Goal: Find specific page/section: Find specific page/section

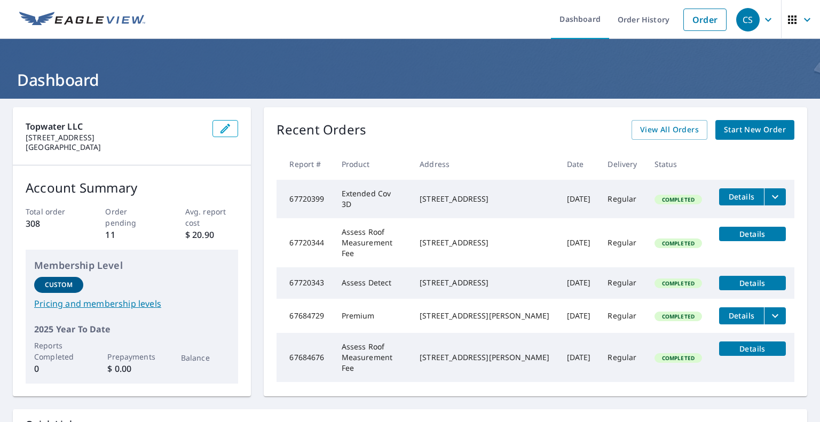
click at [769, 197] on icon "filesDropdownBtn-67720399" at bounding box center [775, 197] width 13 height 13
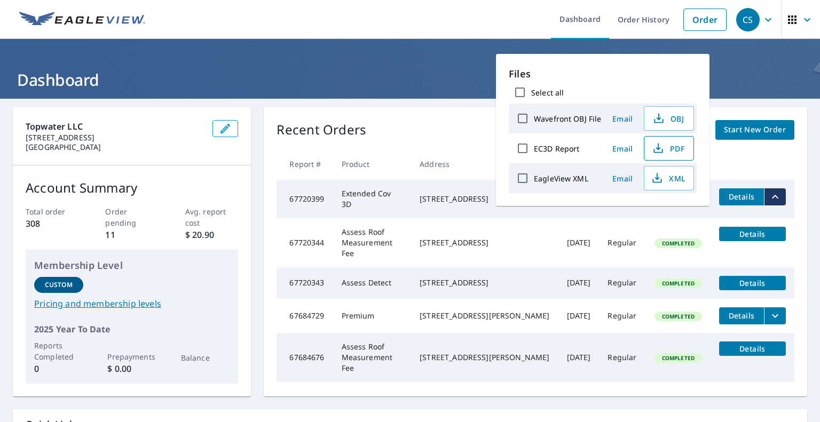
click at [658, 145] on icon "button" at bounding box center [658, 148] width 13 height 13
click at [660, 172] on icon "button" at bounding box center [657, 178] width 13 height 13
click at [441, 130] on div "Recent Orders View All Orders Start New Order" at bounding box center [536, 130] width 518 height 20
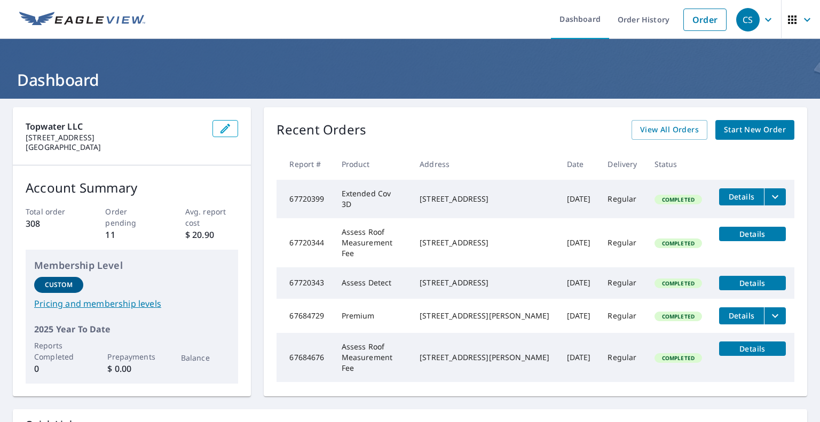
click at [749, 278] on span "Details" at bounding box center [753, 283] width 54 height 10
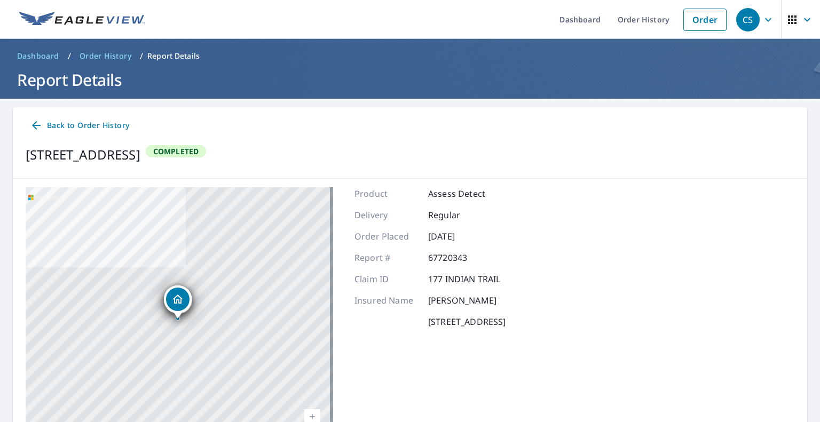
click at [38, 58] on span "Dashboard" at bounding box center [38, 56] width 42 height 11
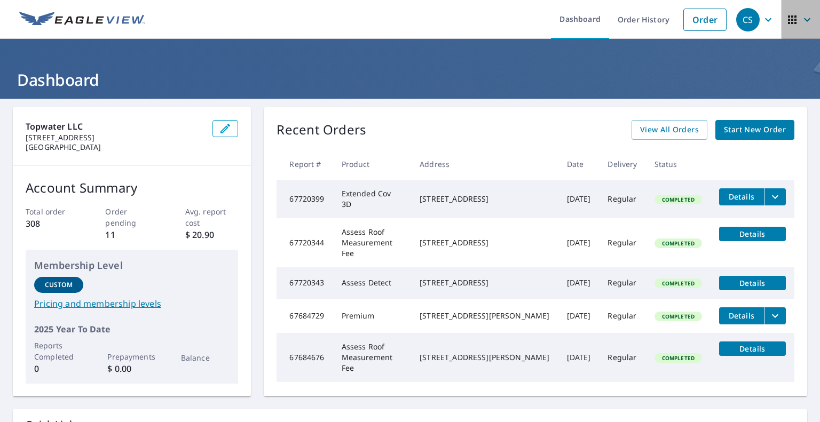
click at [788, 16] on icon "button" at bounding box center [792, 19] width 9 height 9
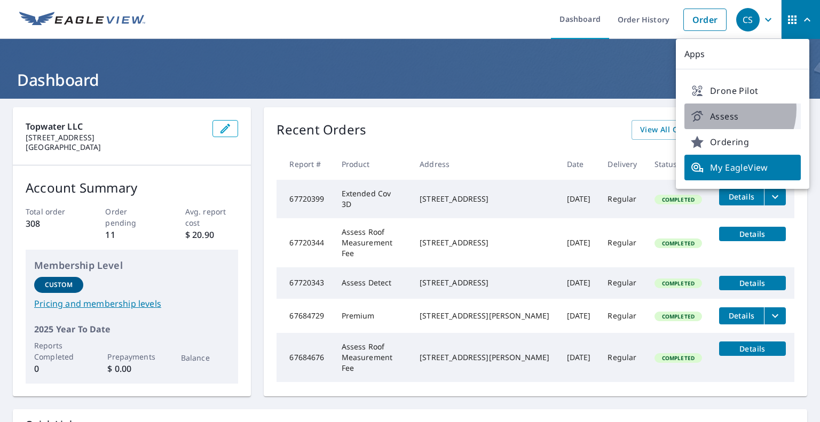
click at [724, 109] on link "Assess" at bounding box center [743, 117] width 116 height 26
